Goal: Find specific page/section: Find specific page/section

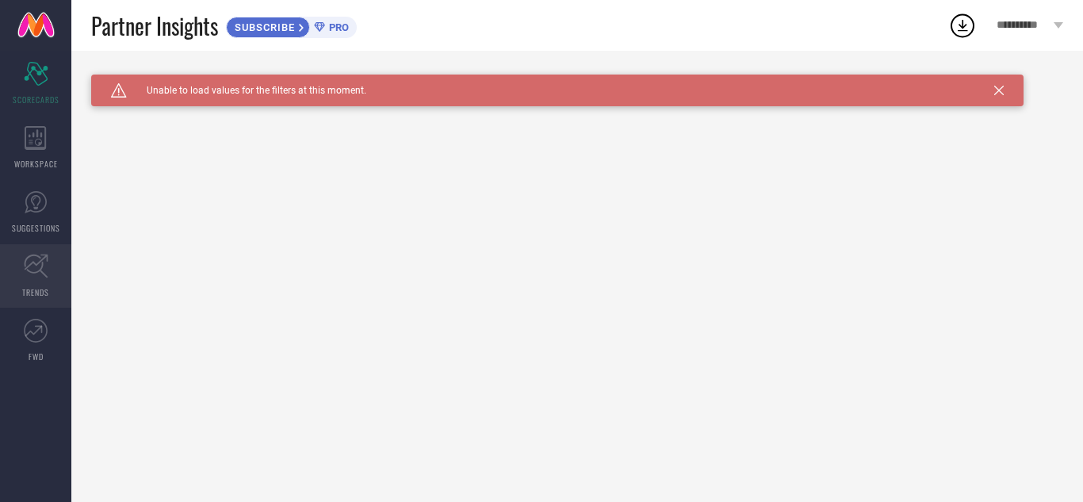
click at [27, 267] on icon at bounding box center [36, 267] width 24 height 24
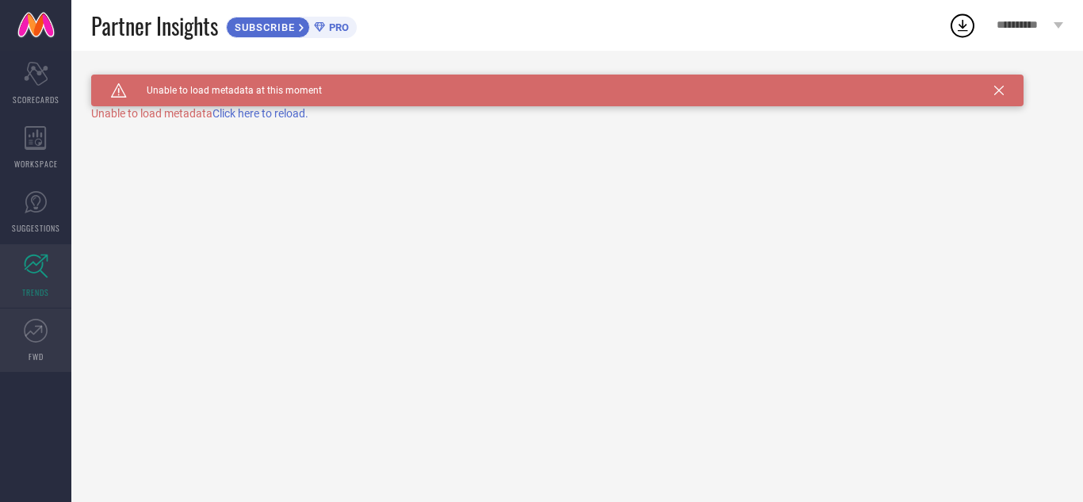
click at [38, 350] on span "FWD" at bounding box center [36, 356] width 15 height 12
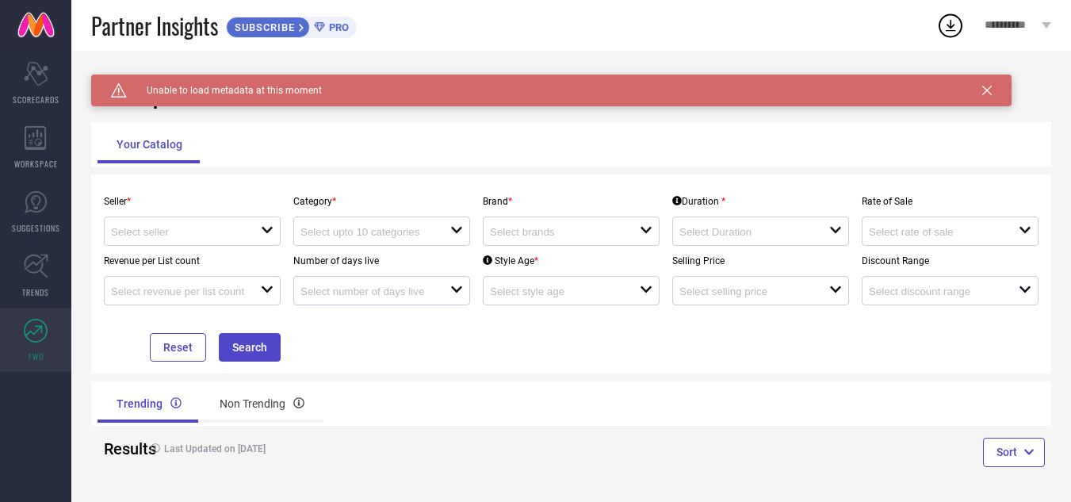
scroll to position [7, 0]
